Goal: Task Accomplishment & Management: Manage account settings

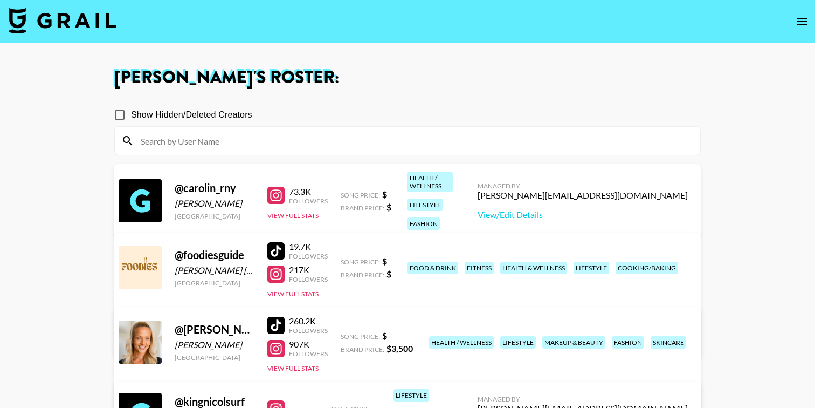
click at [59, 24] on img at bounding box center [63, 21] width 108 height 26
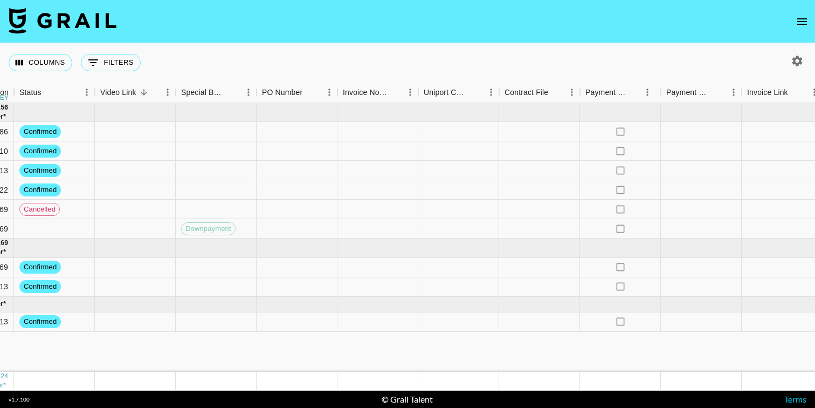
scroll to position [0, 1056]
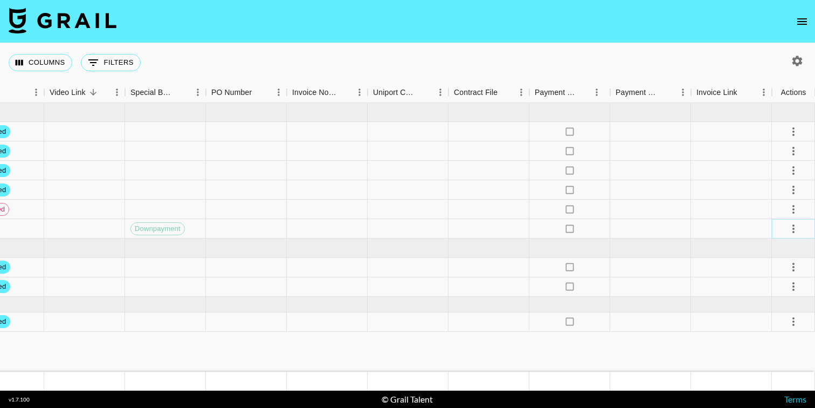
click at [792, 229] on icon "select merge strategy" at bounding box center [793, 228] width 13 height 13
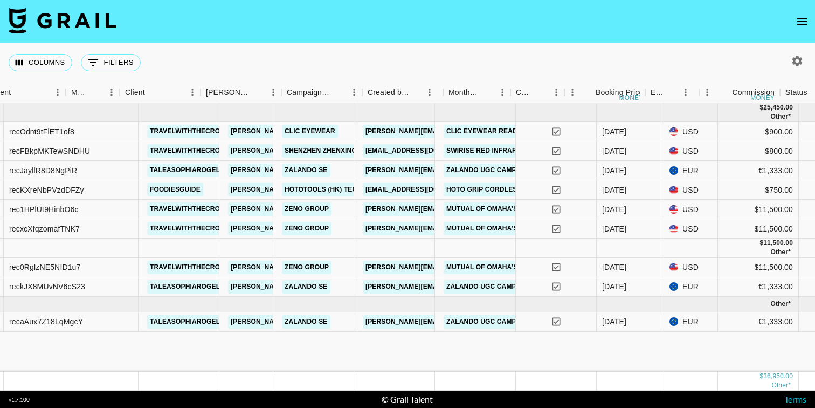
scroll to position [0, 0]
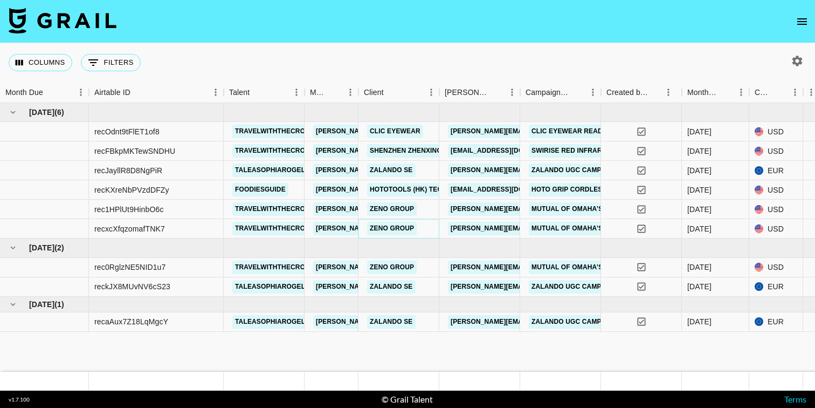
click at [392, 224] on link "Zeno Group" at bounding box center [392, 228] width 50 height 13
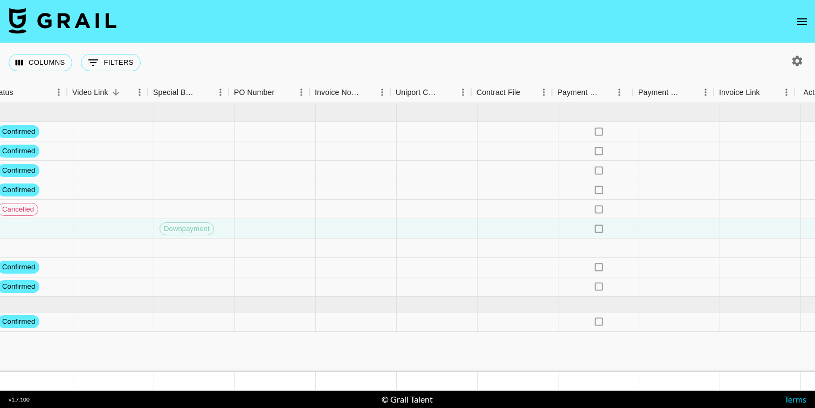
scroll to position [0, 1056]
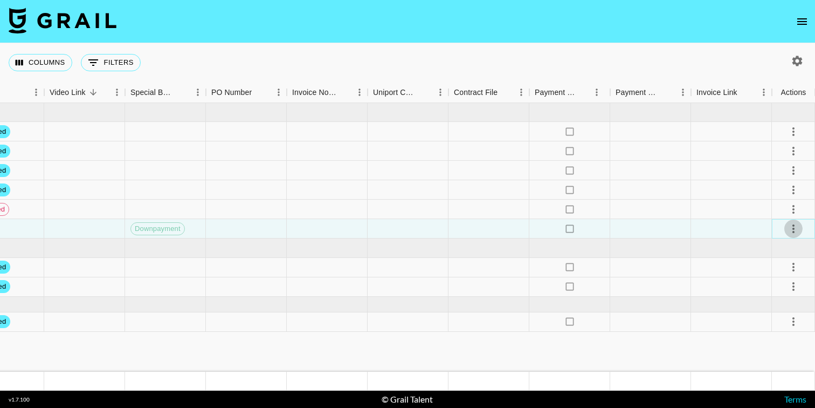
click at [793, 229] on icon "select merge strategy" at bounding box center [793, 228] width 2 height 9
click at [794, 247] on li "Confirm" at bounding box center [780, 251] width 70 height 19
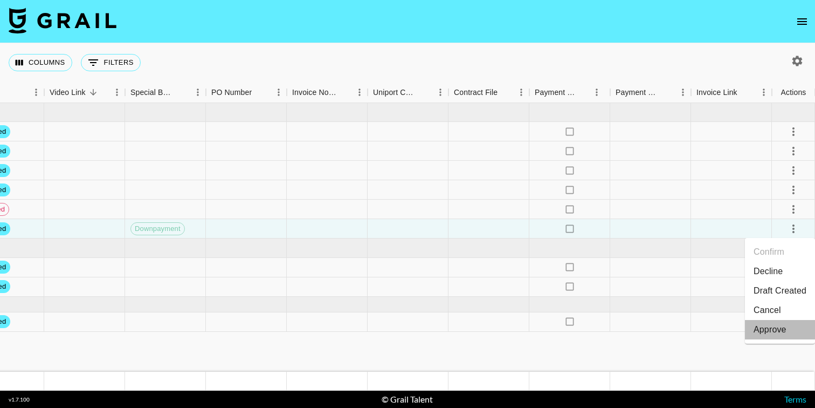
click at [799, 334] on li "Approve" at bounding box center [780, 329] width 70 height 19
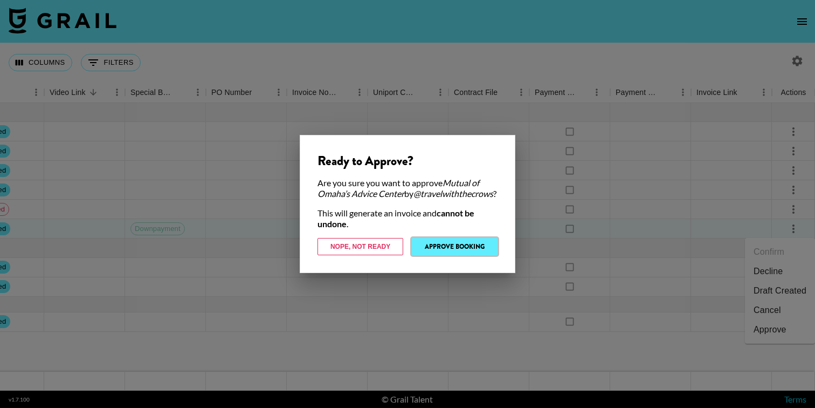
click at [449, 252] on button "Approve Booking" at bounding box center [455, 246] width 86 height 17
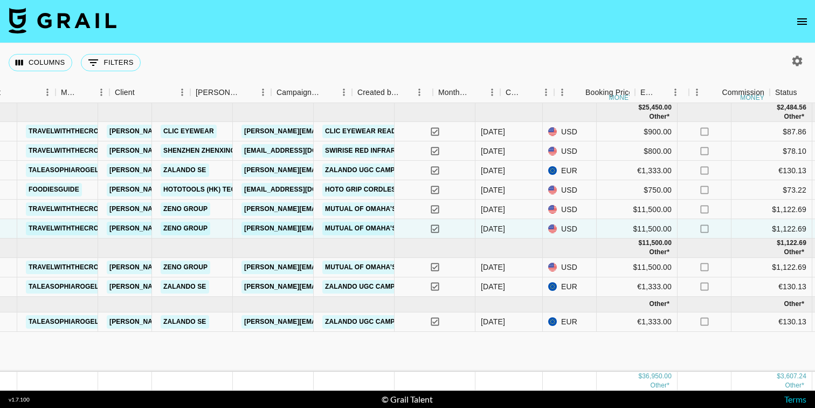
scroll to position [0, 195]
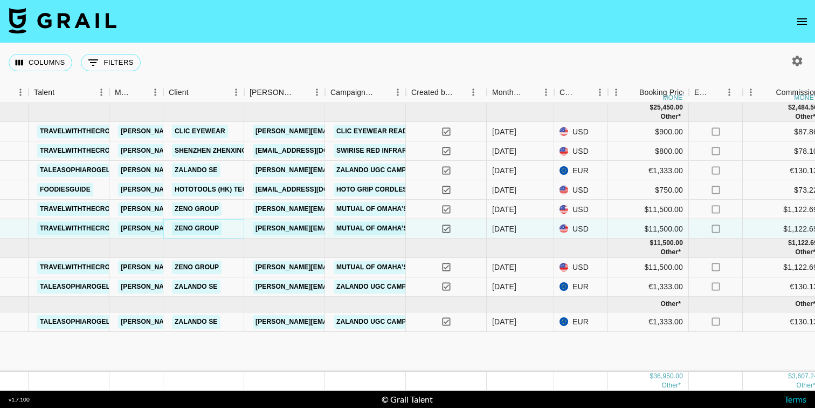
click at [200, 233] on link "Zeno Group" at bounding box center [197, 228] width 50 height 13
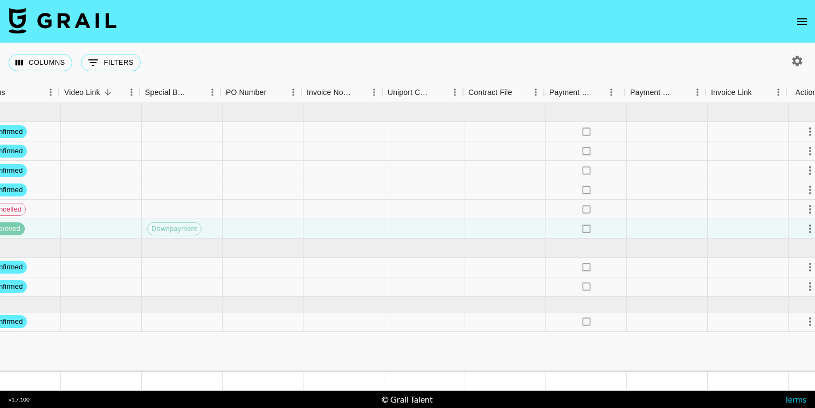
scroll to position [0, 1056]
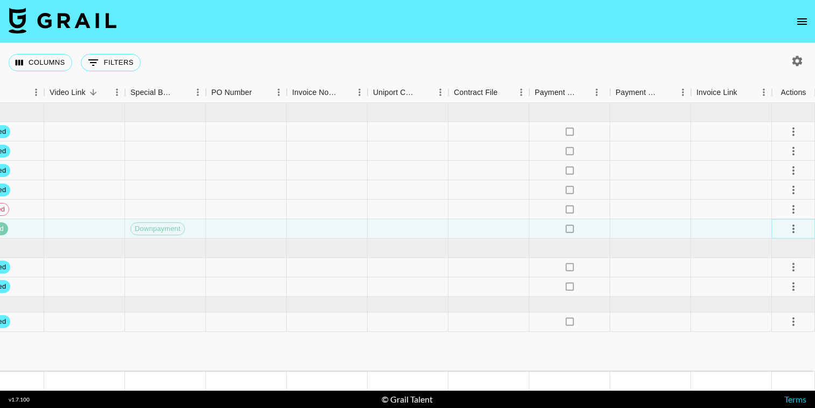
click at [796, 226] on icon "select merge strategy" at bounding box center [793, 228] width 13 height 13
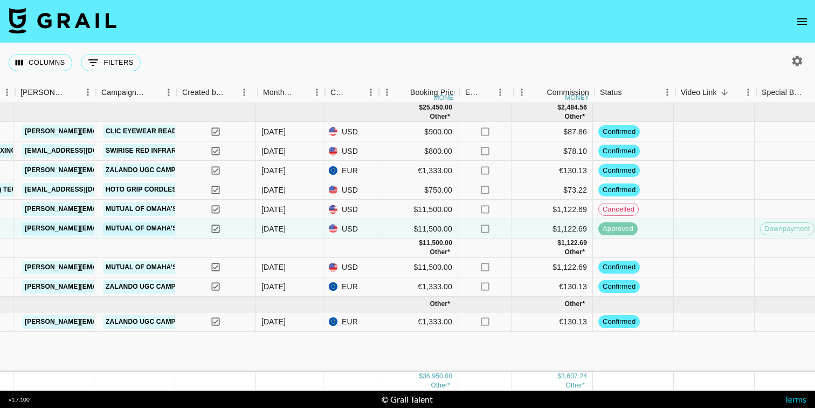
scroll to position [0, 424]
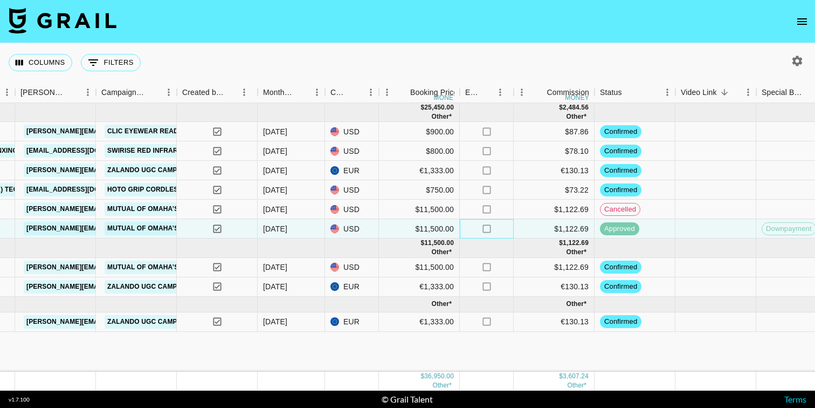
click at [489, 227] on icon "no" at bounding box center [486, 228] width 11 height 11
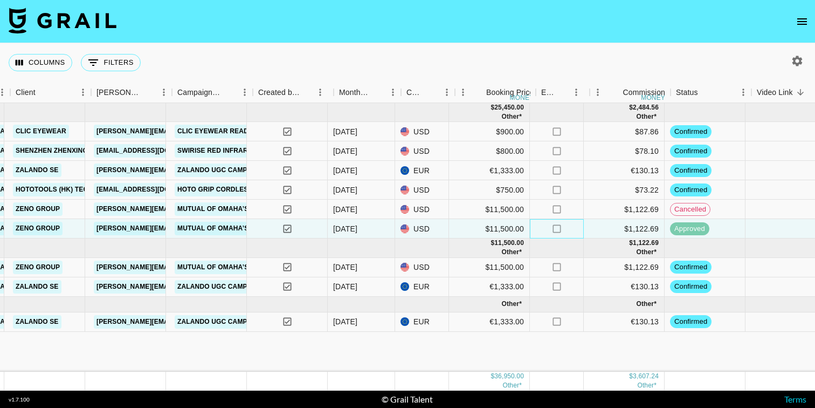
scroll to position [0, 348]
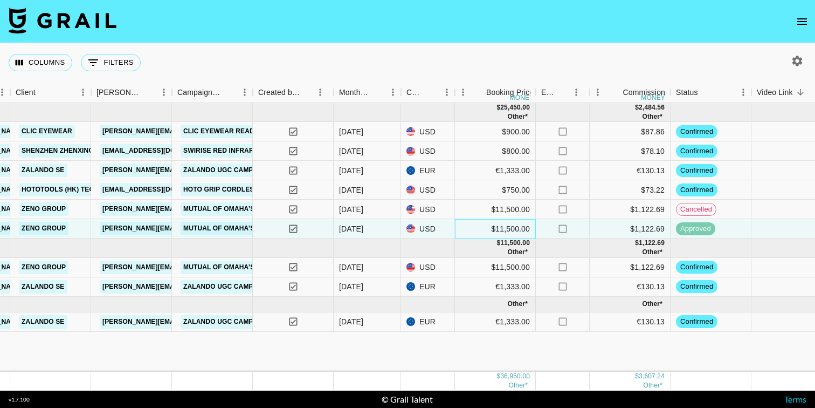
click at [493, 227] on div "$11,500.00" at bounding box center [495, 228] width 81 height 19
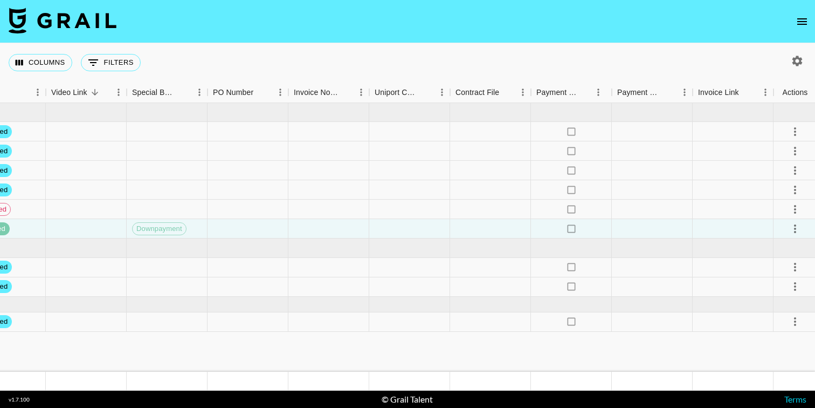
scroll to position [0, 1056]
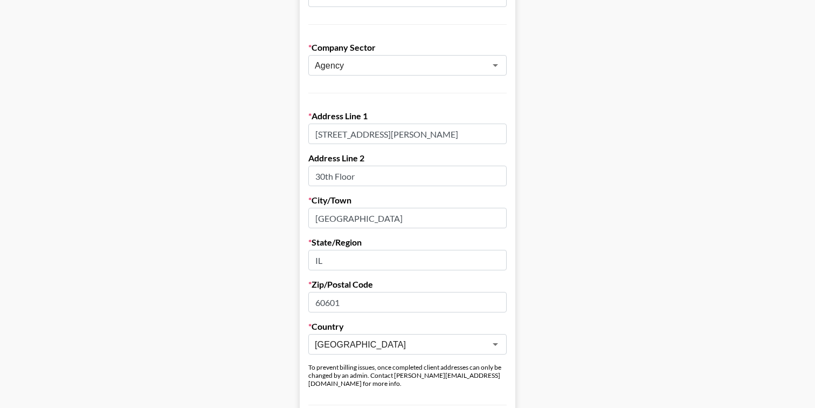
scroll to position [220, 0]
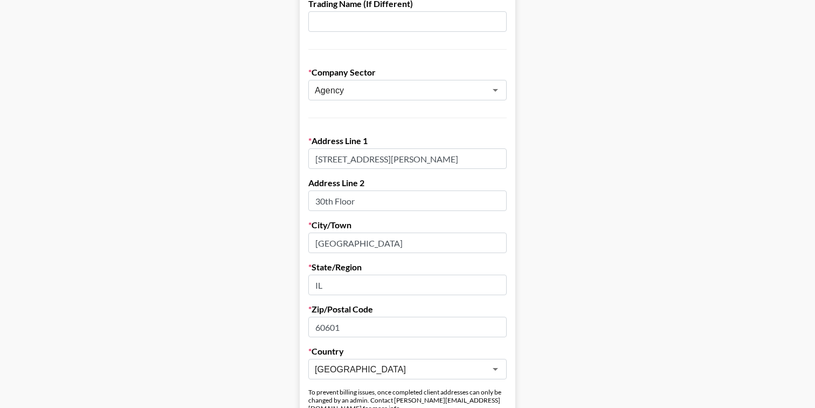
scroll to position [187, 0]
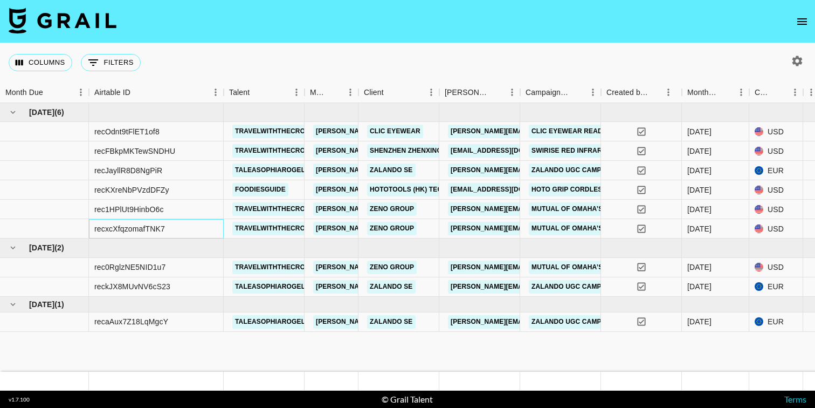
click at [129, 227] on div "recxcXfqzomafTNK7" at bounding box center [129, 228] width 71 height 11
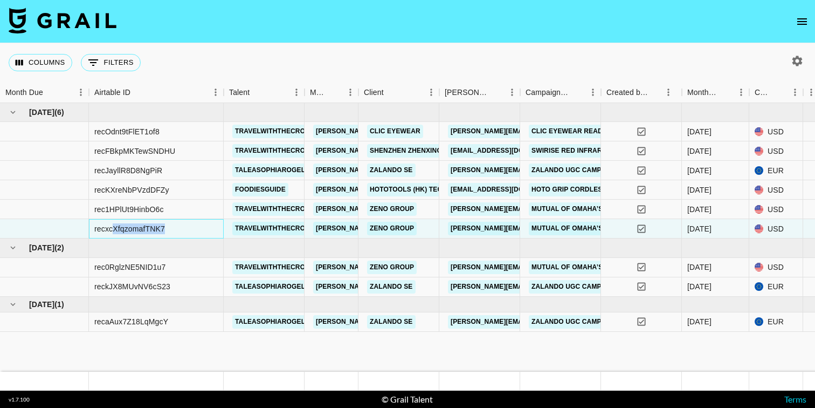
drag, startPoint x: 173, startPoint y: 231, endPoint x: 114, endPoint y: 231, distance: 59.3
click at [114, 231] on div "recxcXfqzomafTNK7" at bounding box center [156, 228] width 135 height 19
click at [175, 228] on div "recxcXfqzomafTNK7" at bounding box center [156, 228] width 135 height 19
drag, startPoint x: 180, startPoint y: 228, endPoint x: 93, endPoint y: 230, distance: 86.8
click at [93, 230] on div "recxcXfqzomafTNK7" at bounding box center [156, 228] width 135 height 19
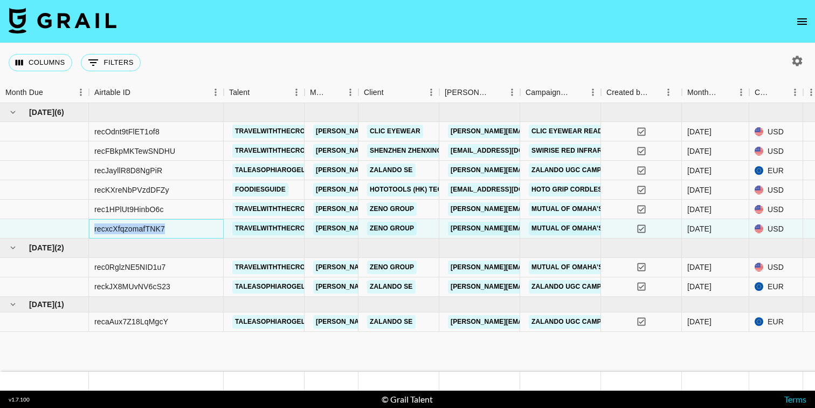
copy div "recxcXfqzomafTNK7"
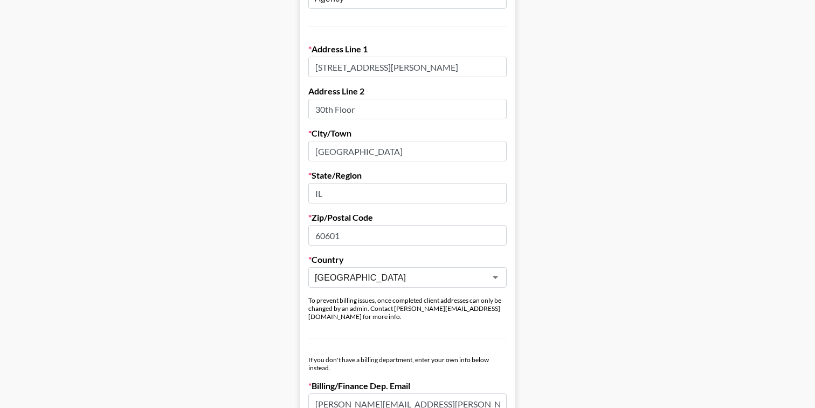
scroll to position [293, 0]
